Goal: Information Seeking & Learning: Understand process/instructions

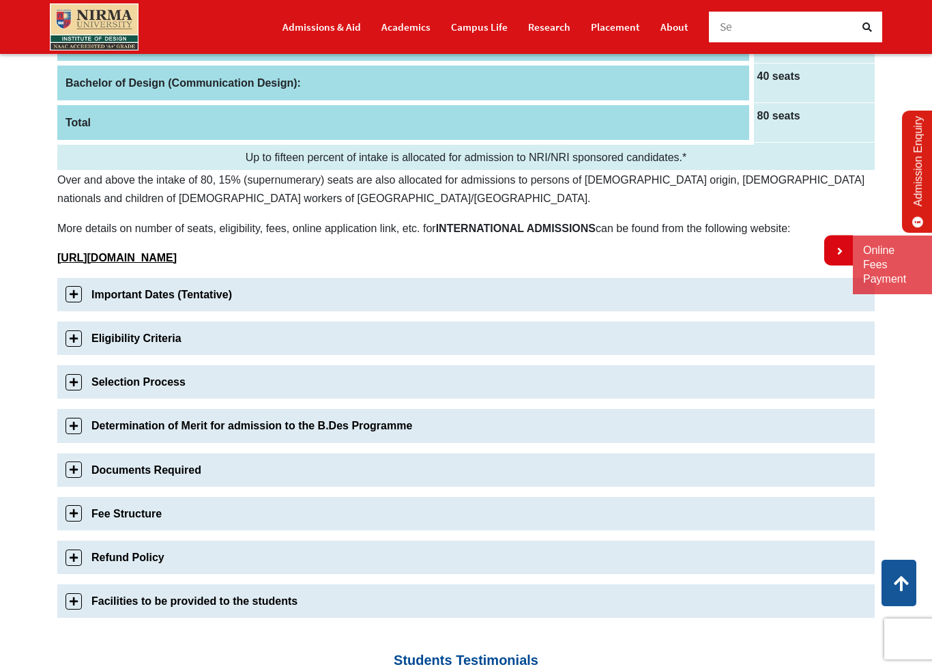
scroll to position [301, 0]
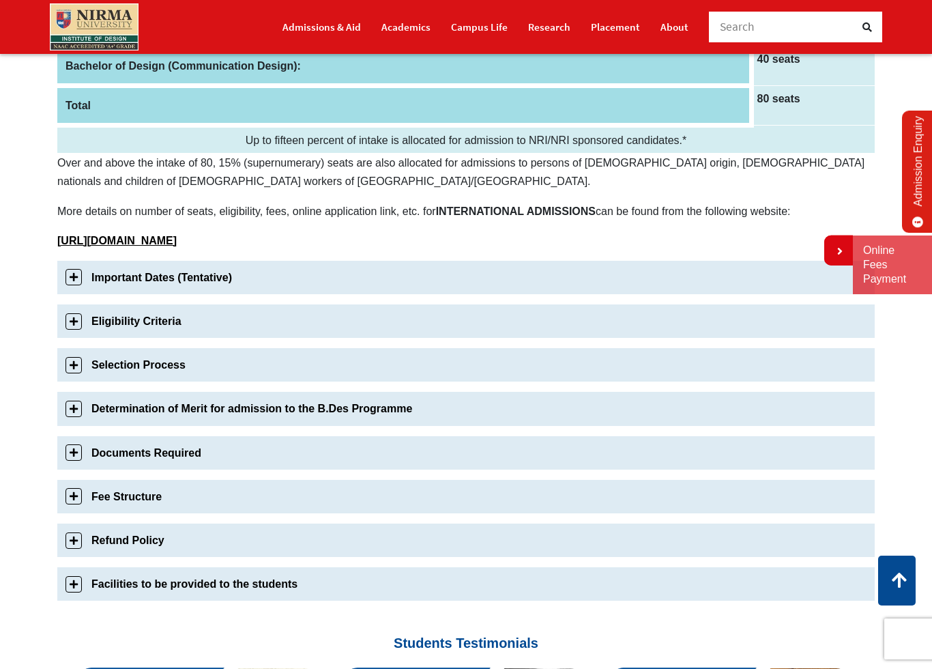
click at [706, 276] on link "Important Dates (Tentative)" at bounding box center [465, 277] width 817 height 33
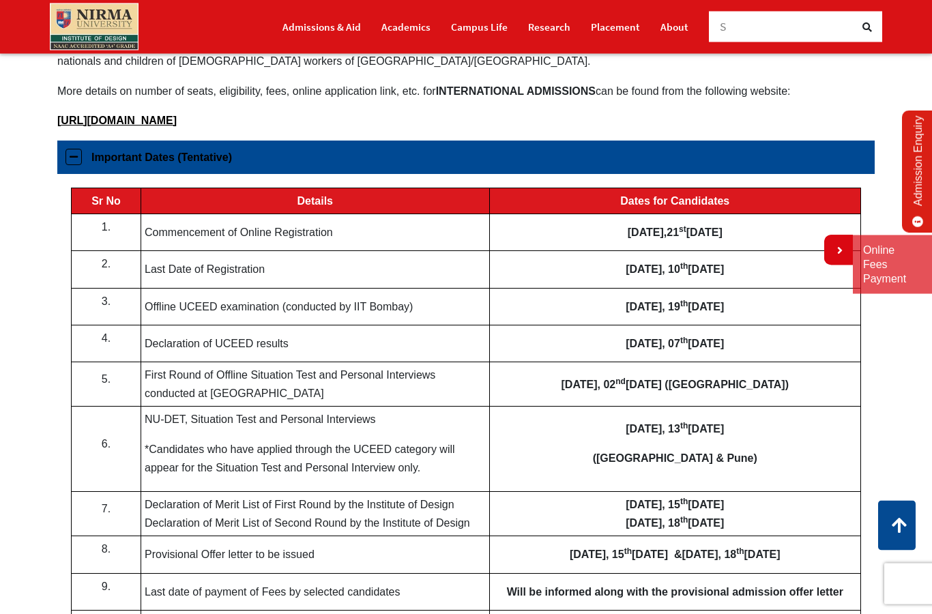
scroll to position [421, 0]
click at [164, 172] on link "Important Dates (Tentative)" at bounding box center [465, 157] width 817 height 33
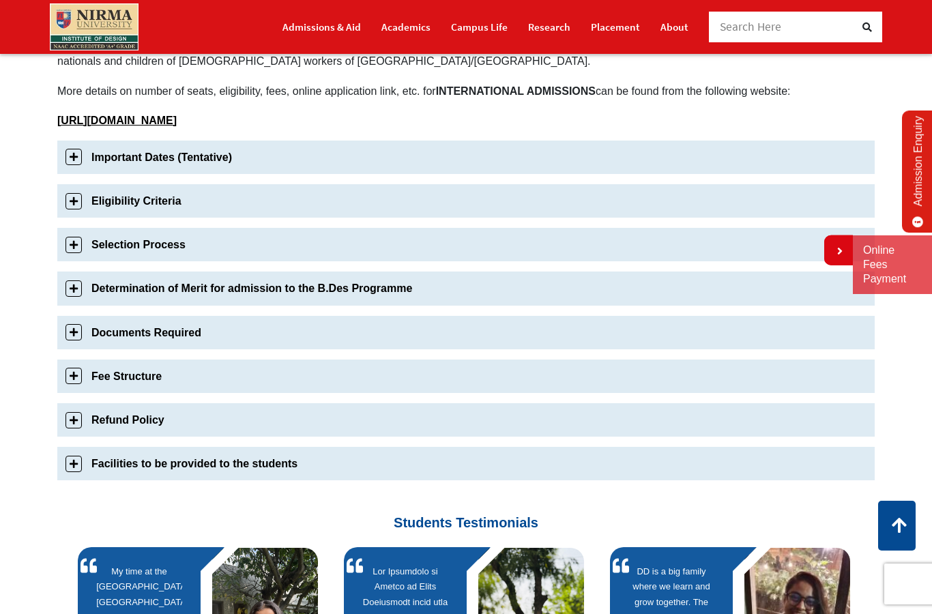
click at [547, 203] on link "Eligibility Criteria" at bounding box center [465, 200] width 817 height 33
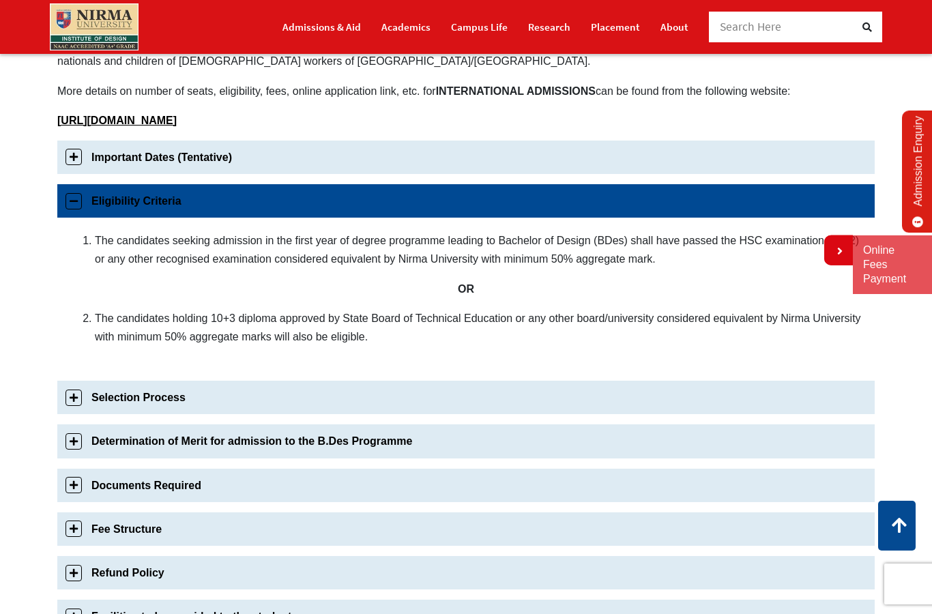
click at [626, 197] on link "Eligibility Criteria" at bounding box center [465, 200] width 817 height 33
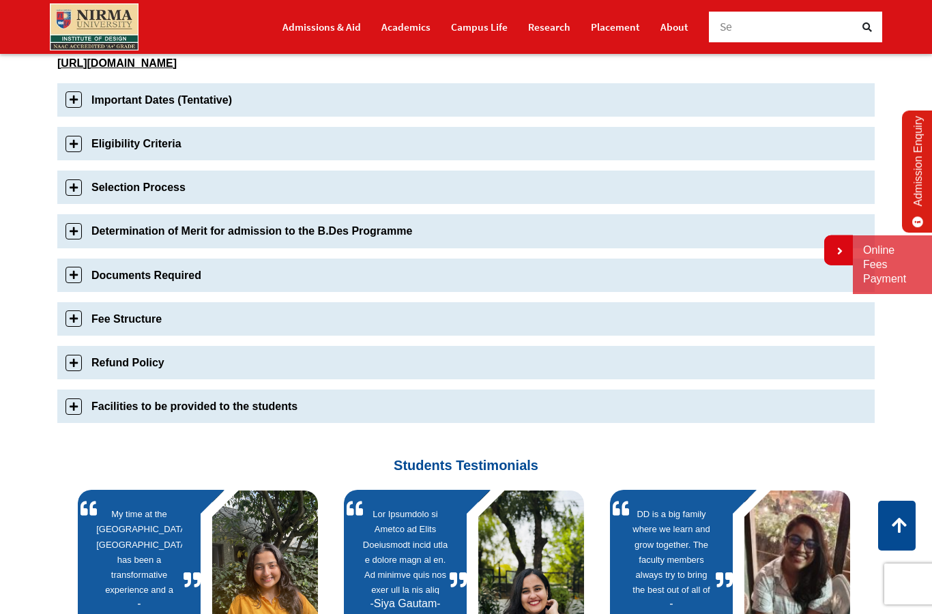
scroll to position [522, 0]
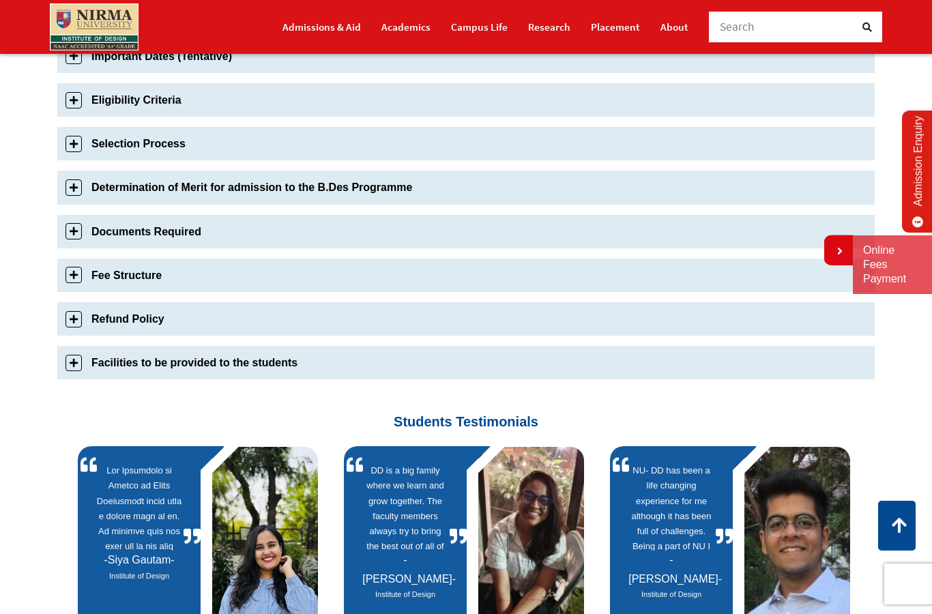
click at [503, 276] on link "Fee Structure" at bounding box center [465, 275] width 817 height 33
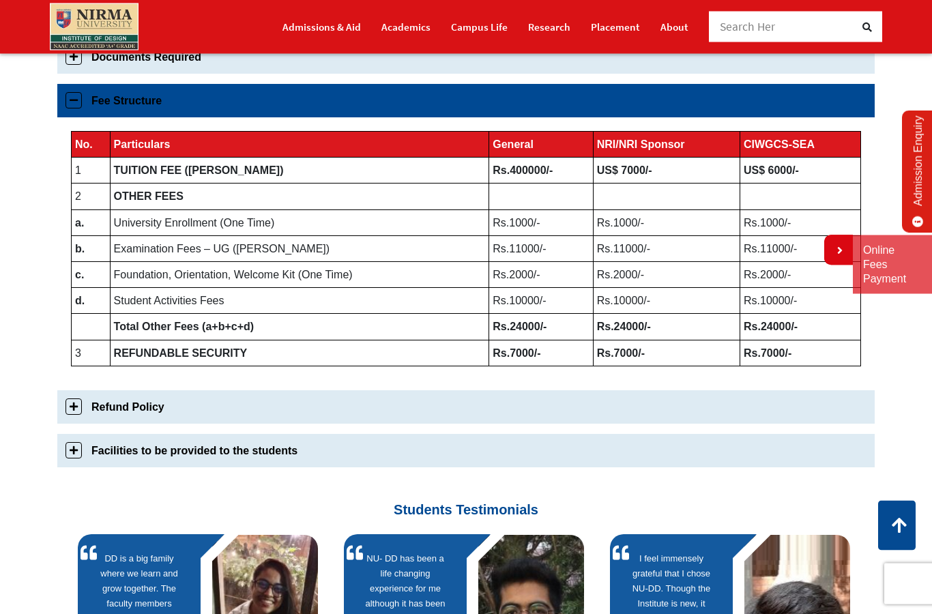
scroll to position [697, 0]
click at [711, 111] on link "Fee Structure" at bounding box center [465, 100] width 817 height 33
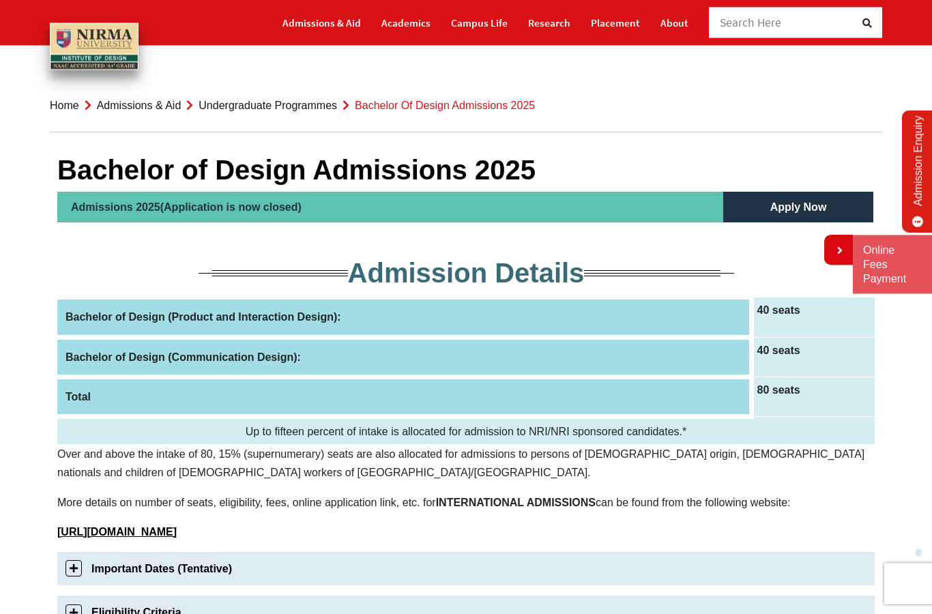
scroll to position [0, 0]
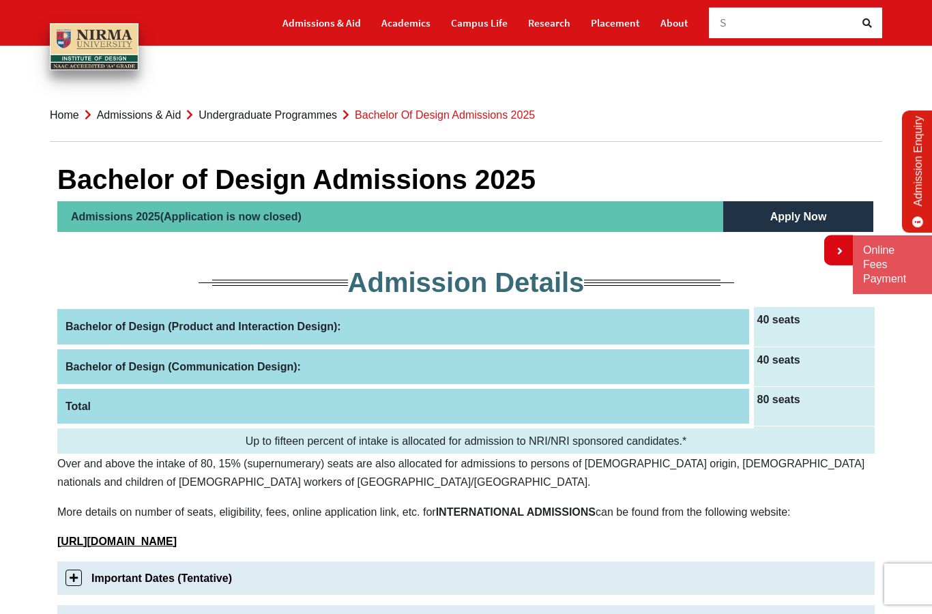
click at [693, 329] on th "Bachelor of Design (Product and Interaction Design):" at bounding box center [404, 327] width 694 height 40
